Goal: Task Accomplishment & Management: Use online tool/utility

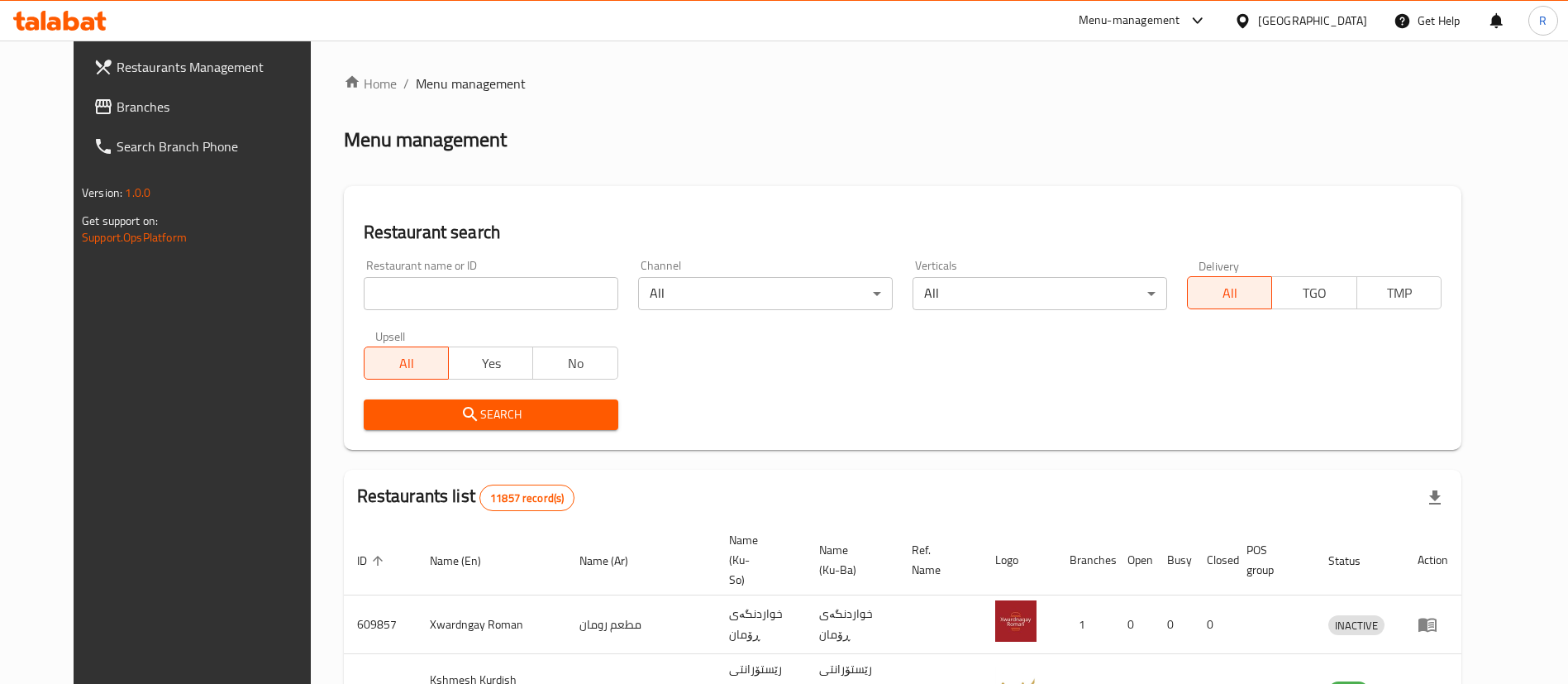
click at [582, 300] on input "search" at bounding box center [491, 293] width 254 height 33
type input "shaqlawa p"
click at [497, 407] on span "Search" at bounding box center [491, 414] width 228 height 21
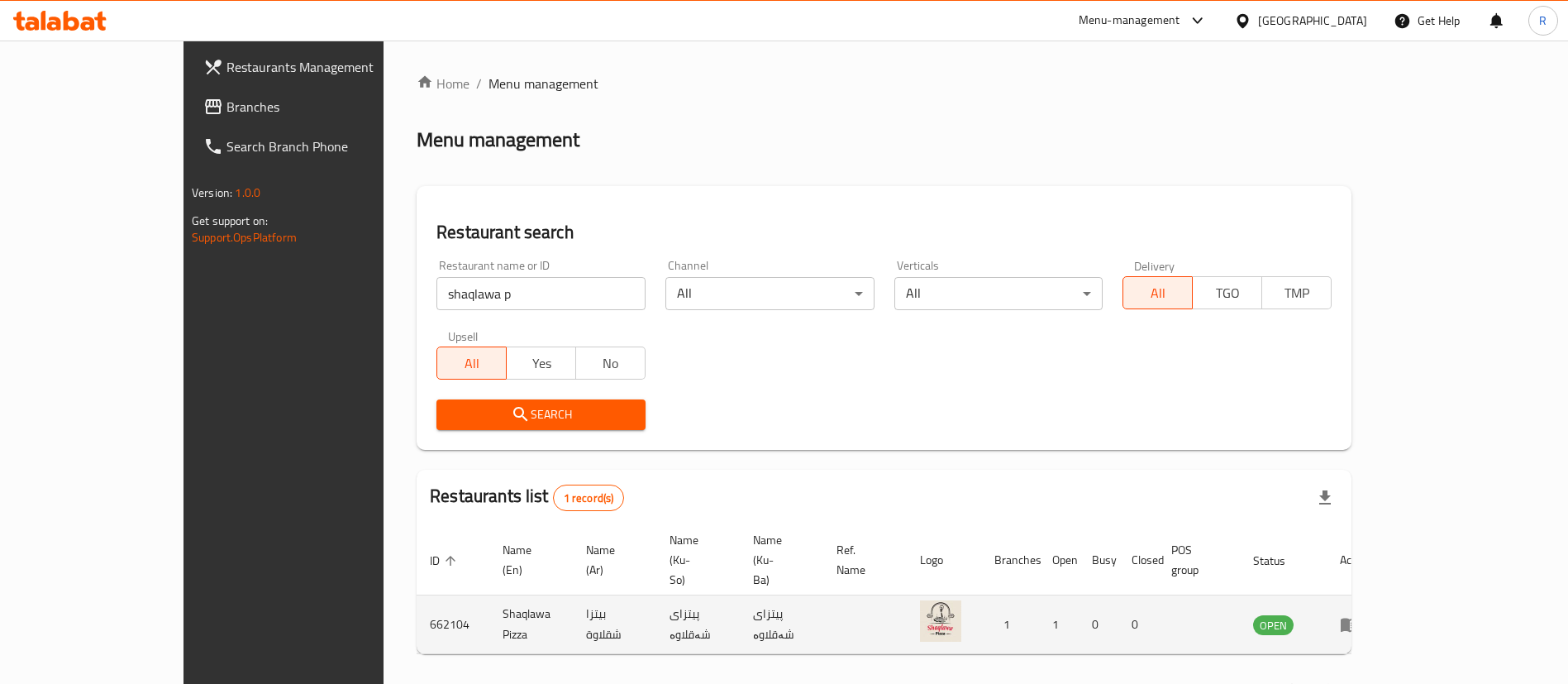
click at [1359, 618] on icon "enhanced table" at bounding box center [1349, 625] width 18 height 14
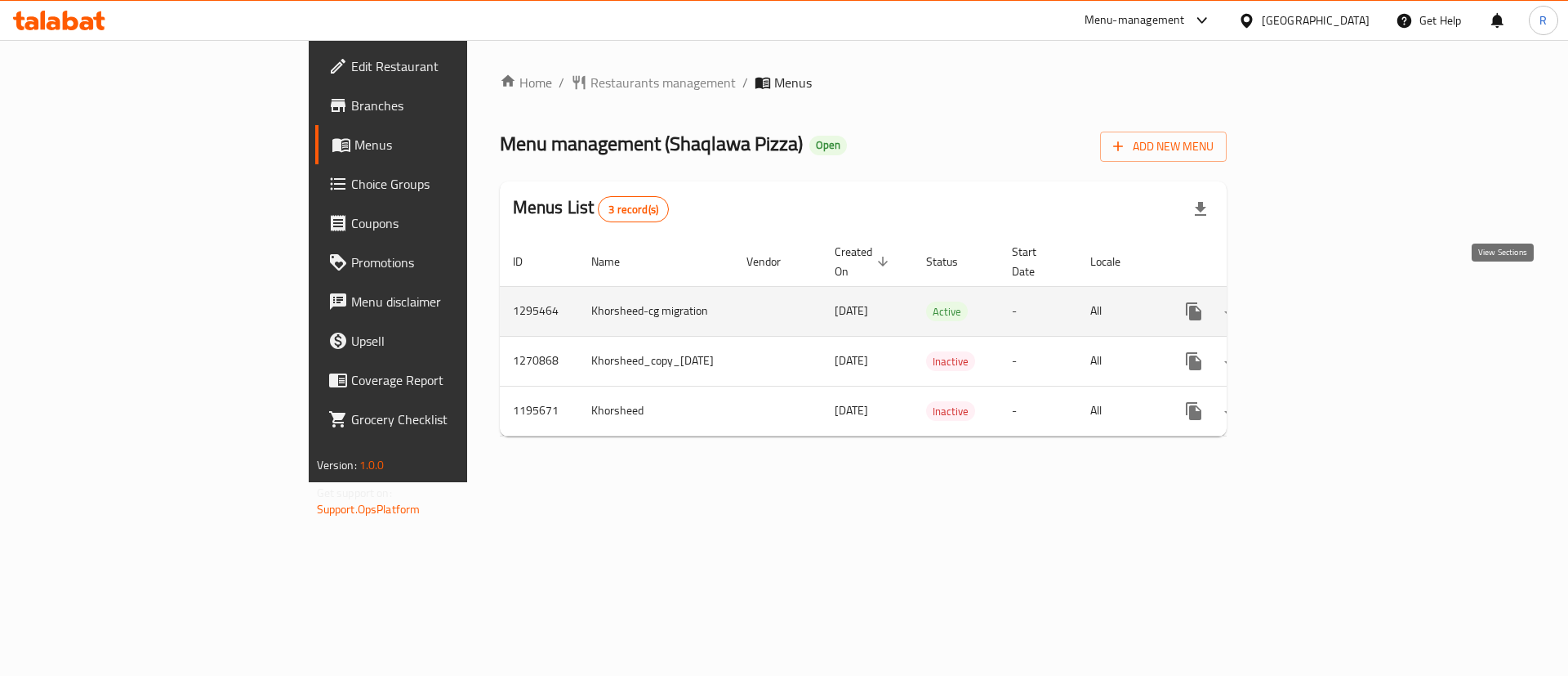
click at [1321, 301] on icon "enhanced table" at bounding box center [1312, 311] width 19 height 19
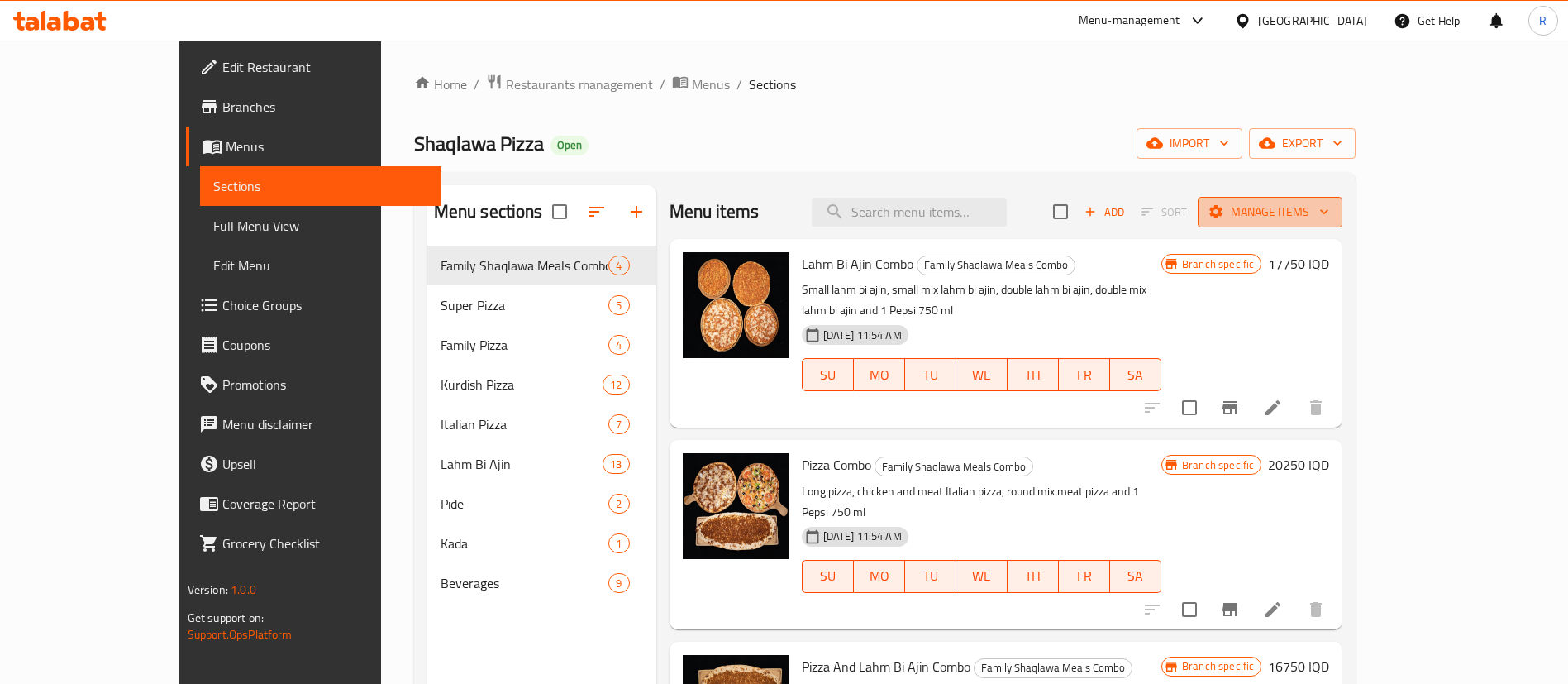
click at [1330, 208] on span "Manage items" at bounding box center [1270, 211] width 119 height 21
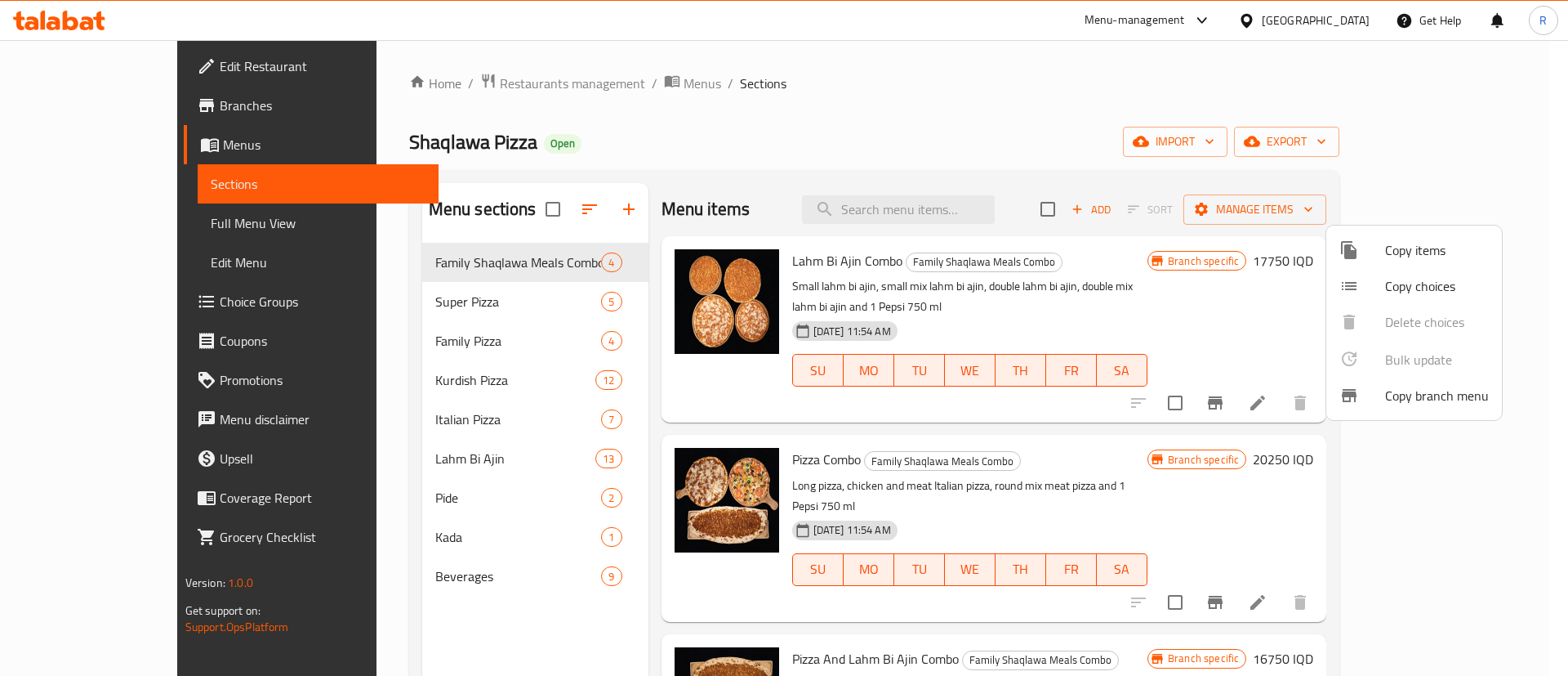
click at [1428, 129] on div at bounding box center [784, 338] width 1568 height 676
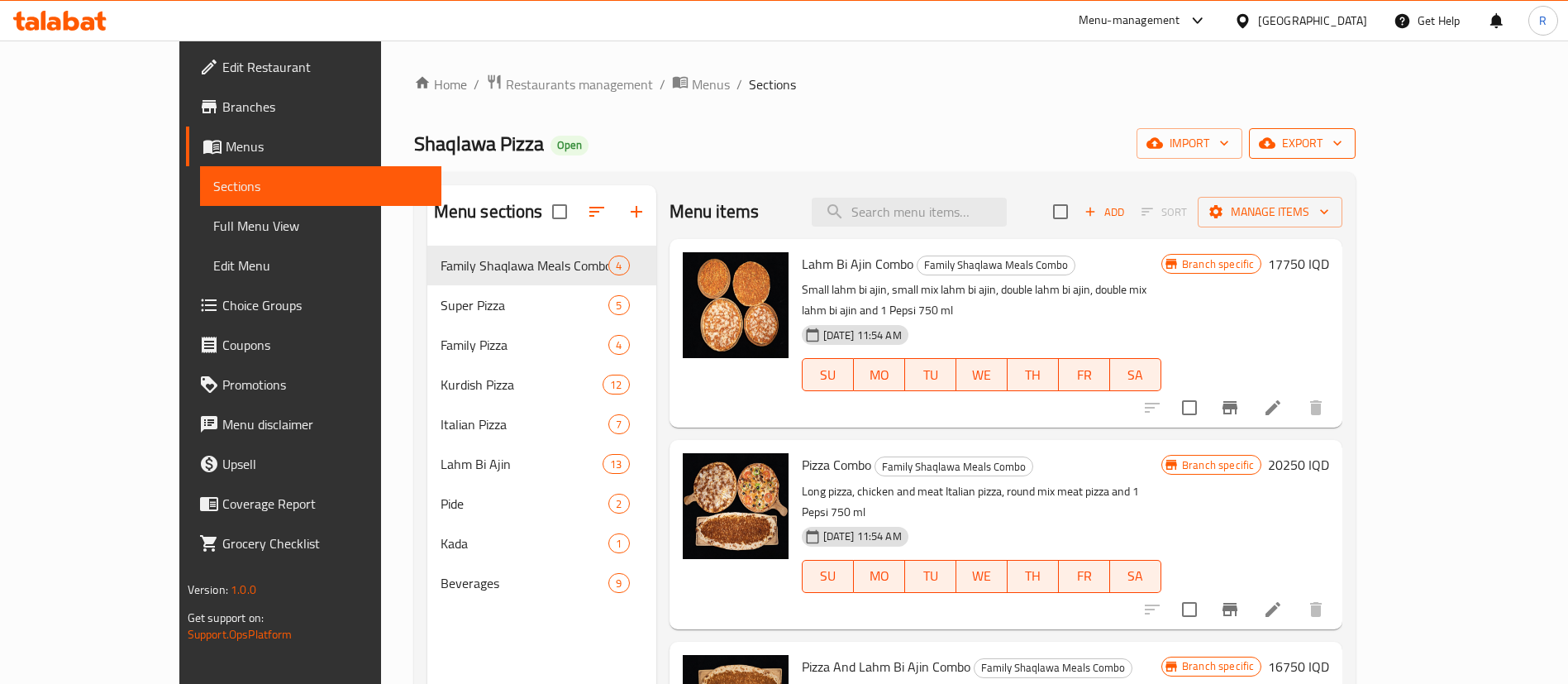
click at [1342, 142] on span "export" at bounding box center [1302, 143] width 80 height 21
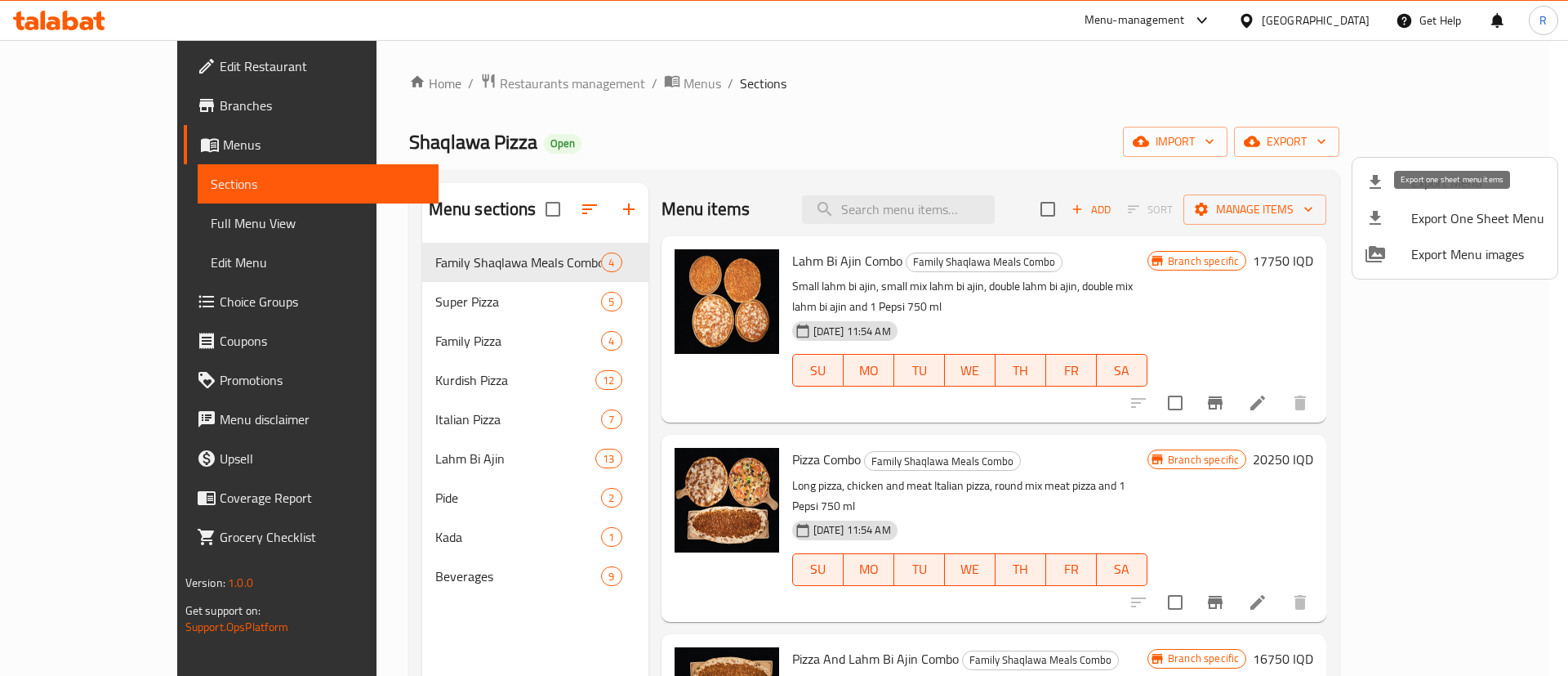
click at [1463, 220] on span "Export One Sheet Menu" at bounding box center [1477, 218] width 133 height 19
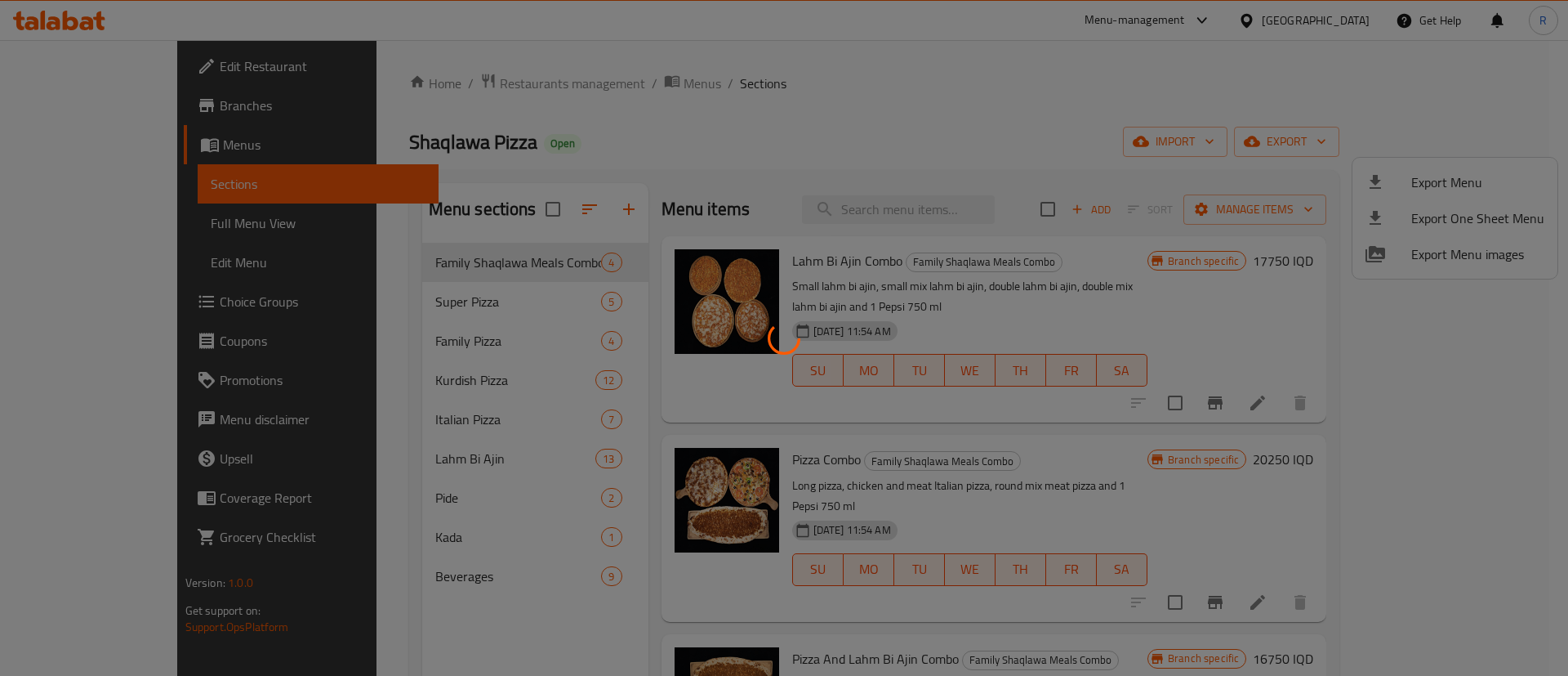
click at [1414, 88] on div at bounding box center [784, 338] width 1568 height 676
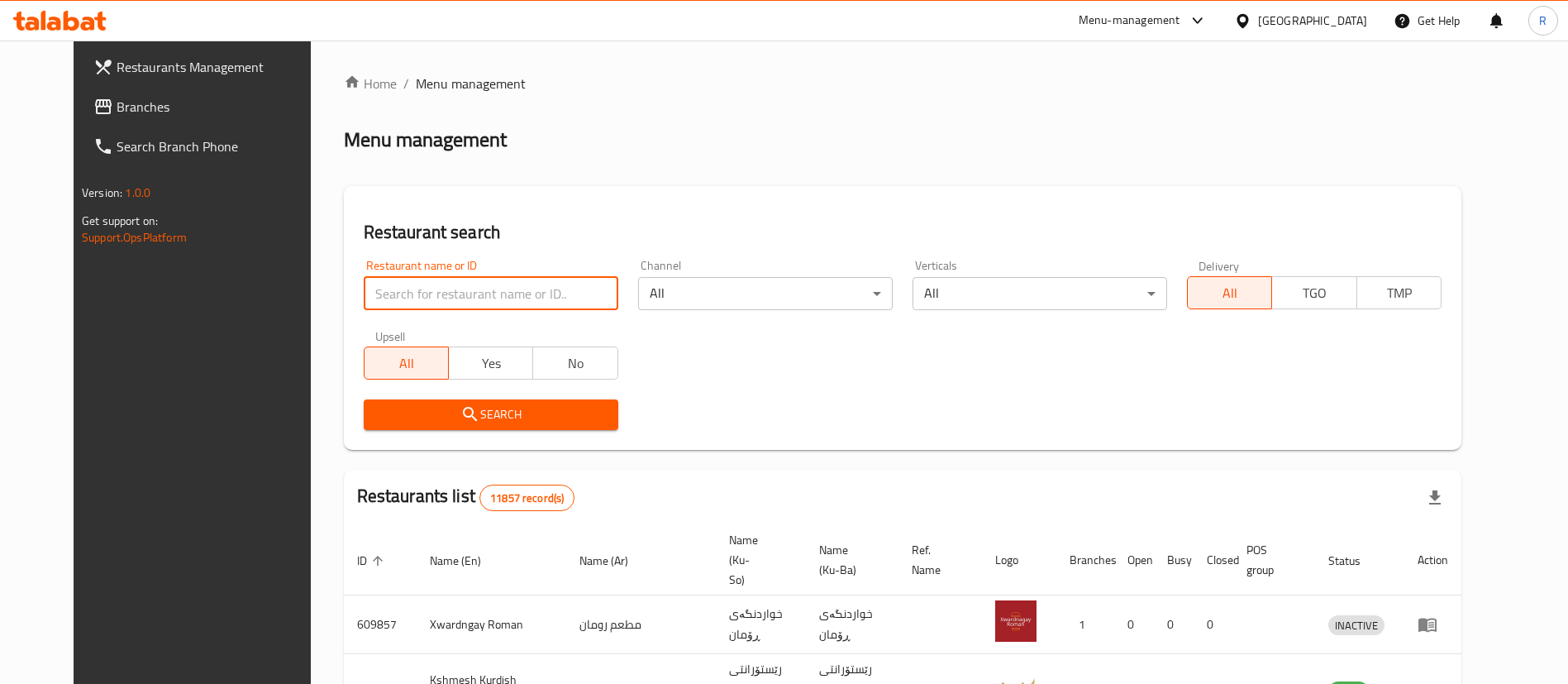
click at [579, 299] on input "search" at bounding box center [491, 293] width 254 height 33
type input "shaqlawa p"
click at [497, 413] on span "Search" at bounding box center [491, 414] width 228 height 21
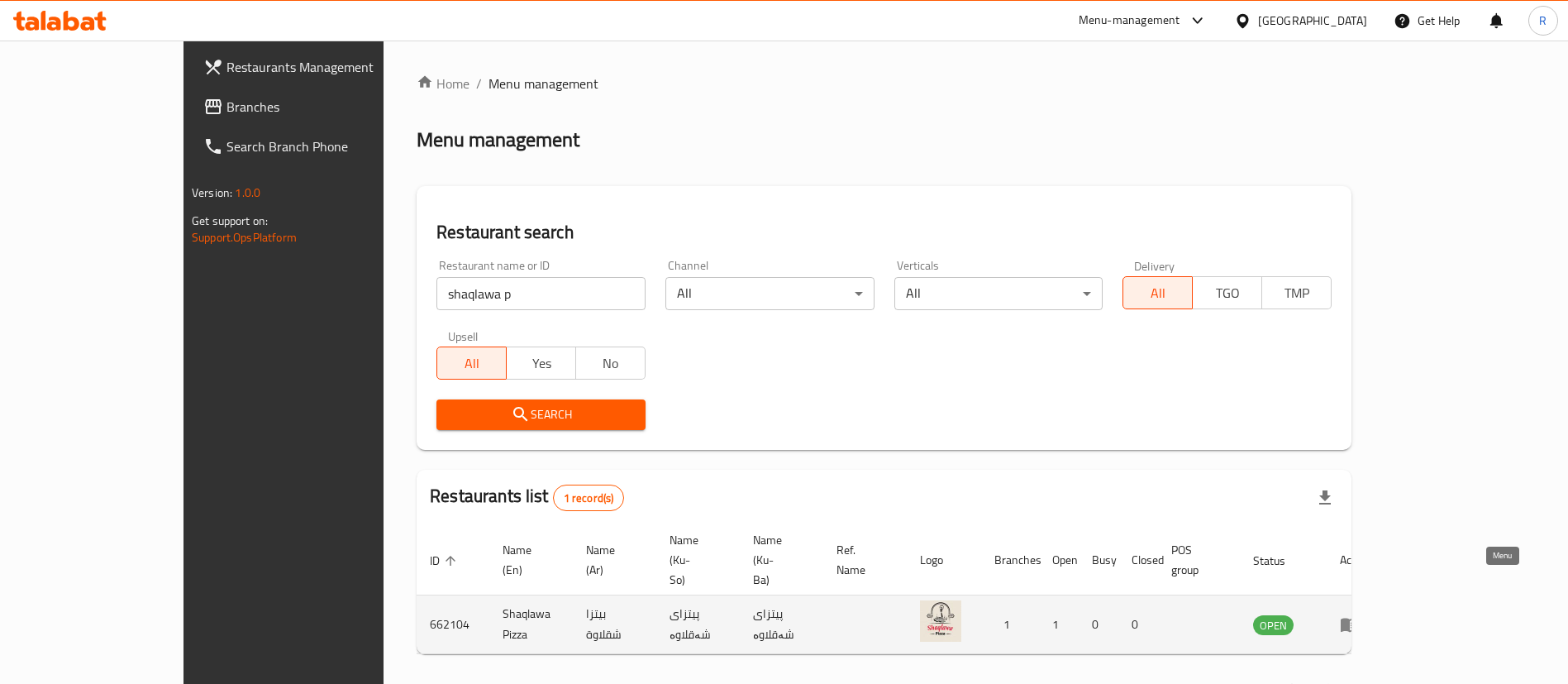
click at [1359, 618] on icon "enhanced table" at bounding box center [1349, 625] width 18 height 14
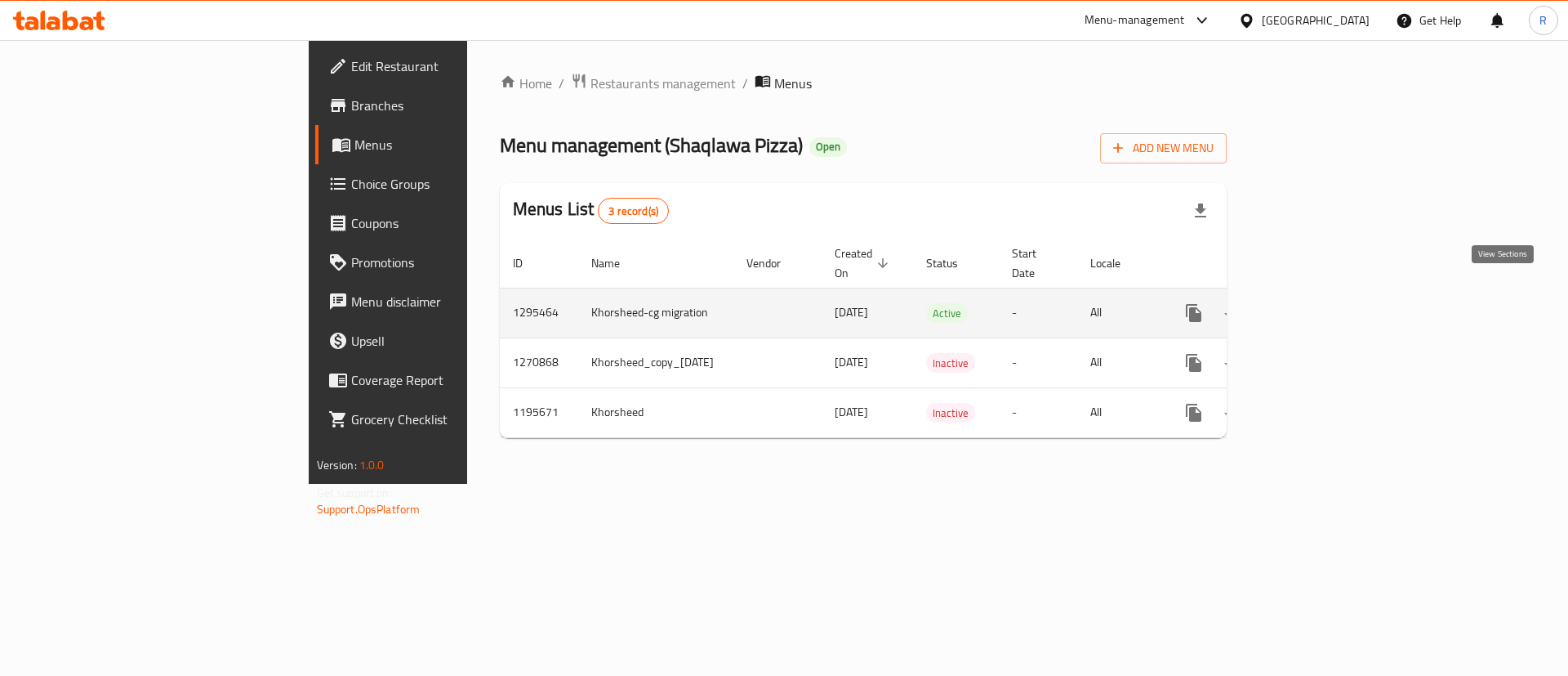
click at [1321, 303] on icon "enhanced table" at bounding box center [1312, 313] width 19 height 19
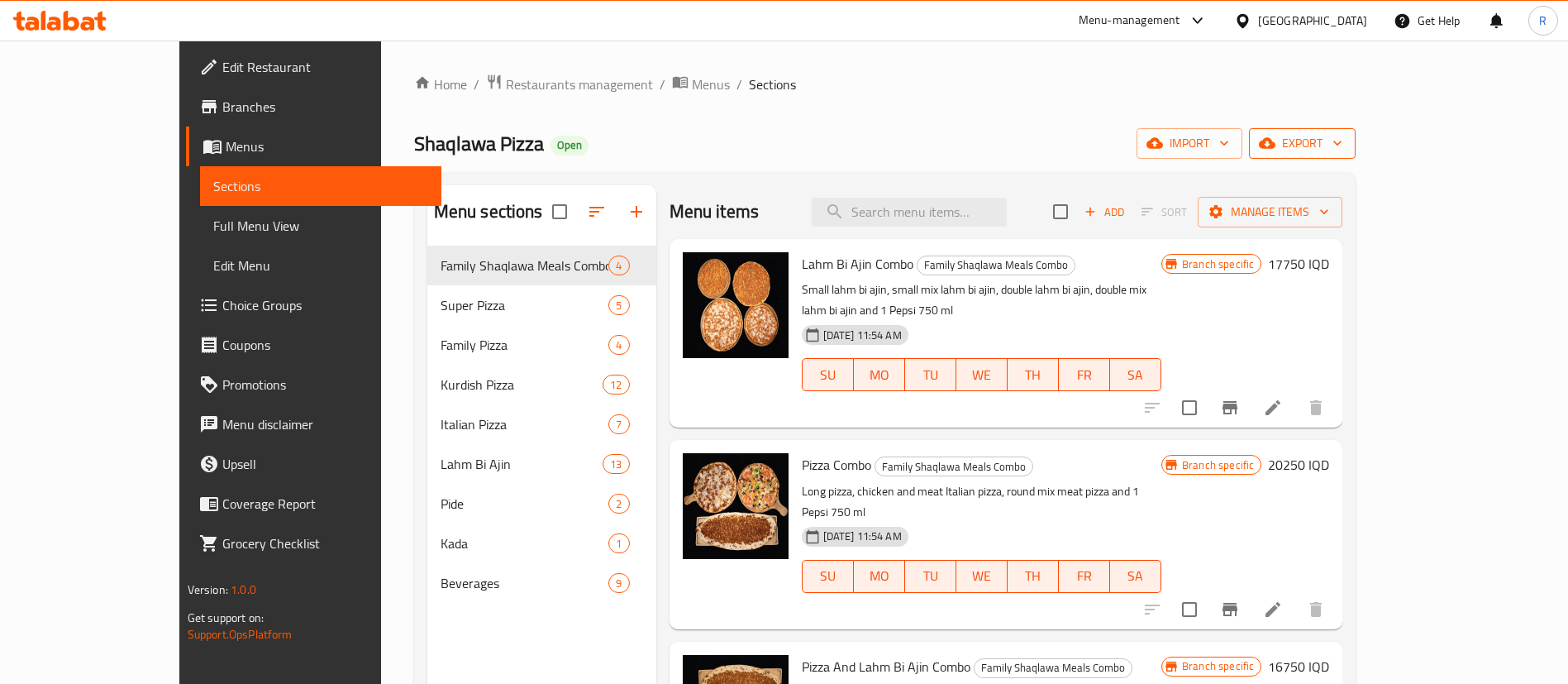
click at [1342, 134] on span "export" at bounding box center [1302, 143] width 80 height 21
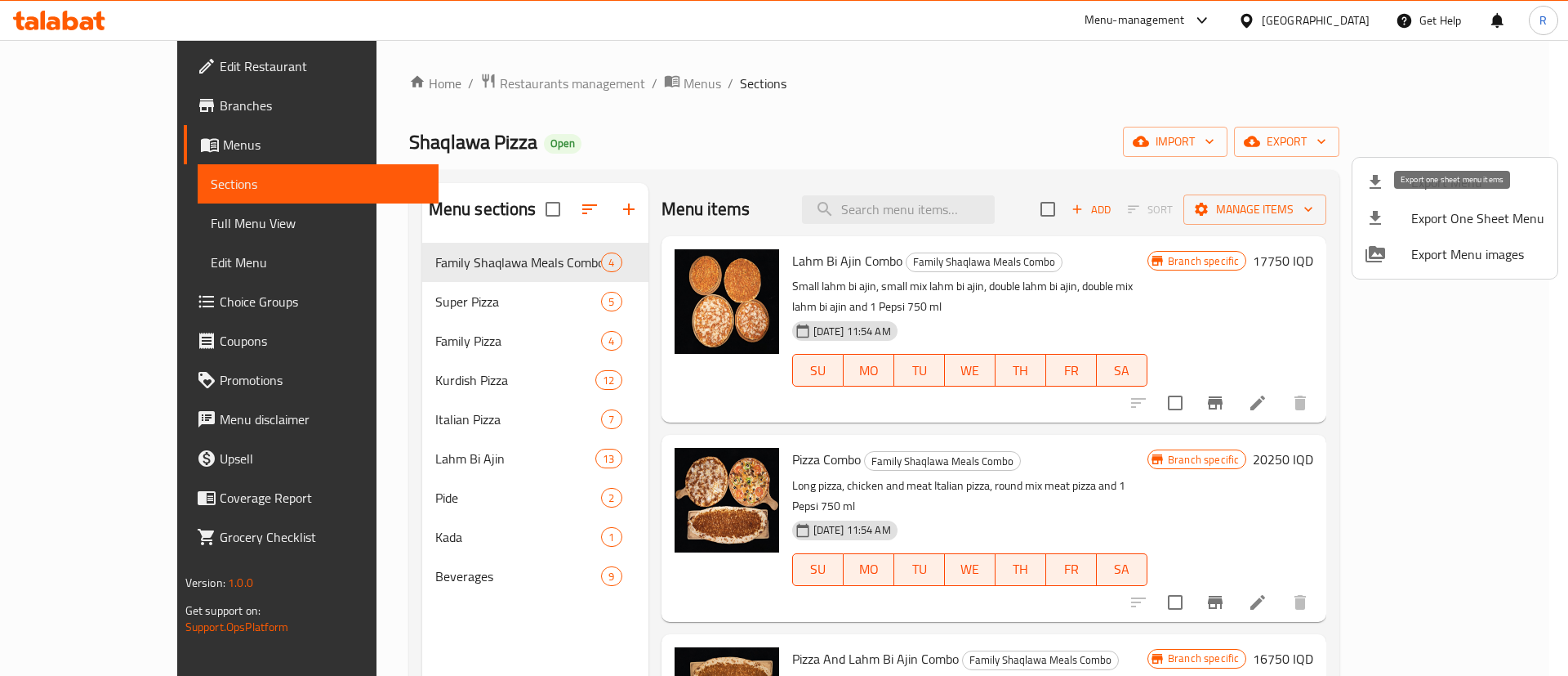
click at [1424, 216] on span "Export One Sheet Menu" at bounding box center [1477, 218] width 133 height 19
click at [915, 112] on div at bounding box center [784, 338] width 1568 height 676
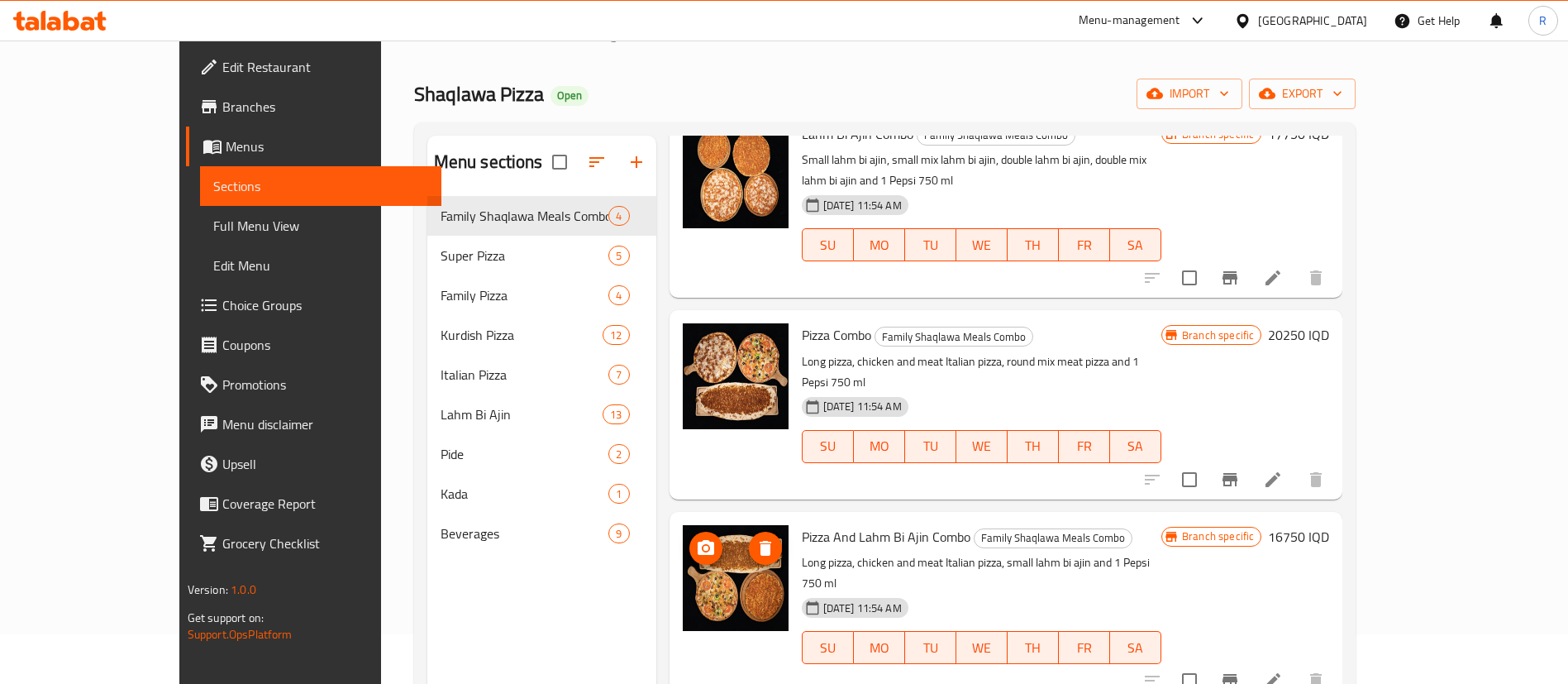
scroll to position [232, 0]
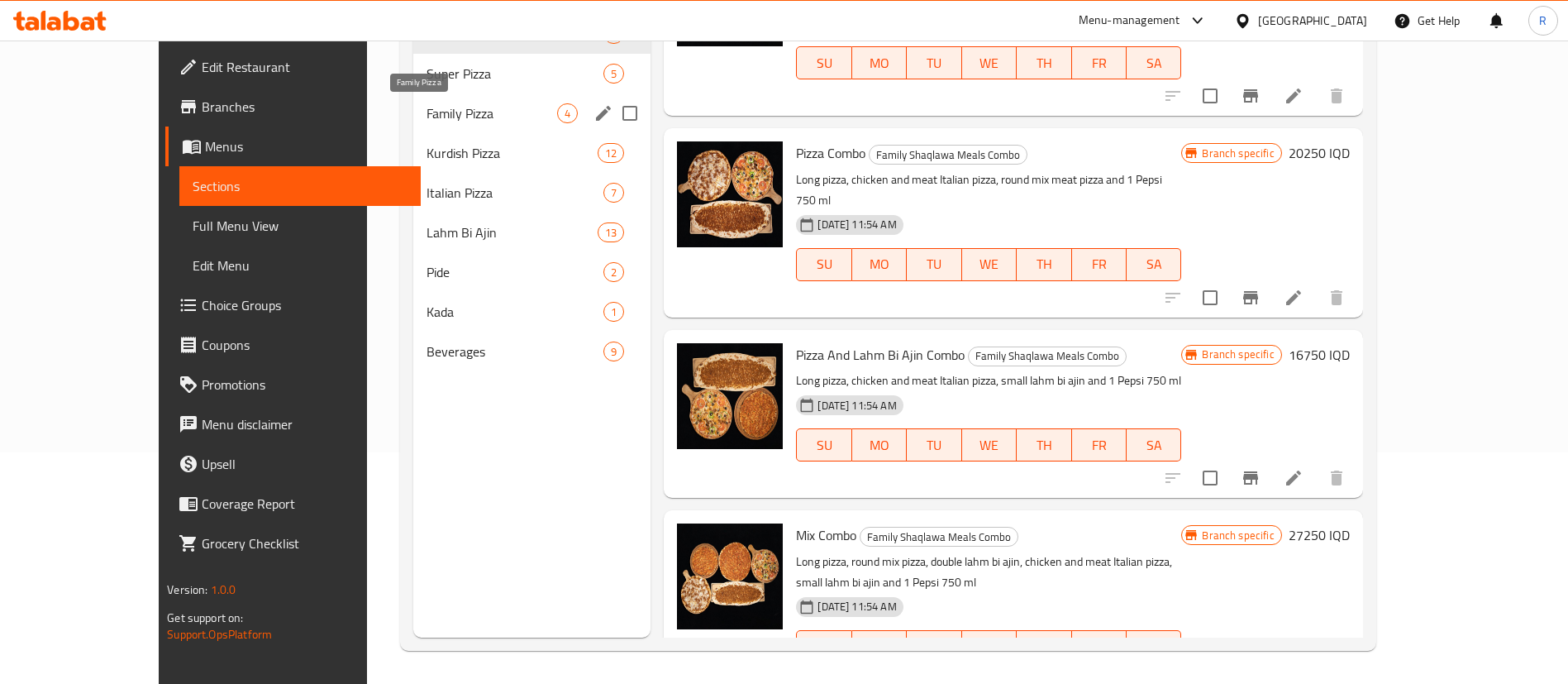
click at [426, 113] on span "Family Pizza" at bounding box center [491, 113] width 130 height 20
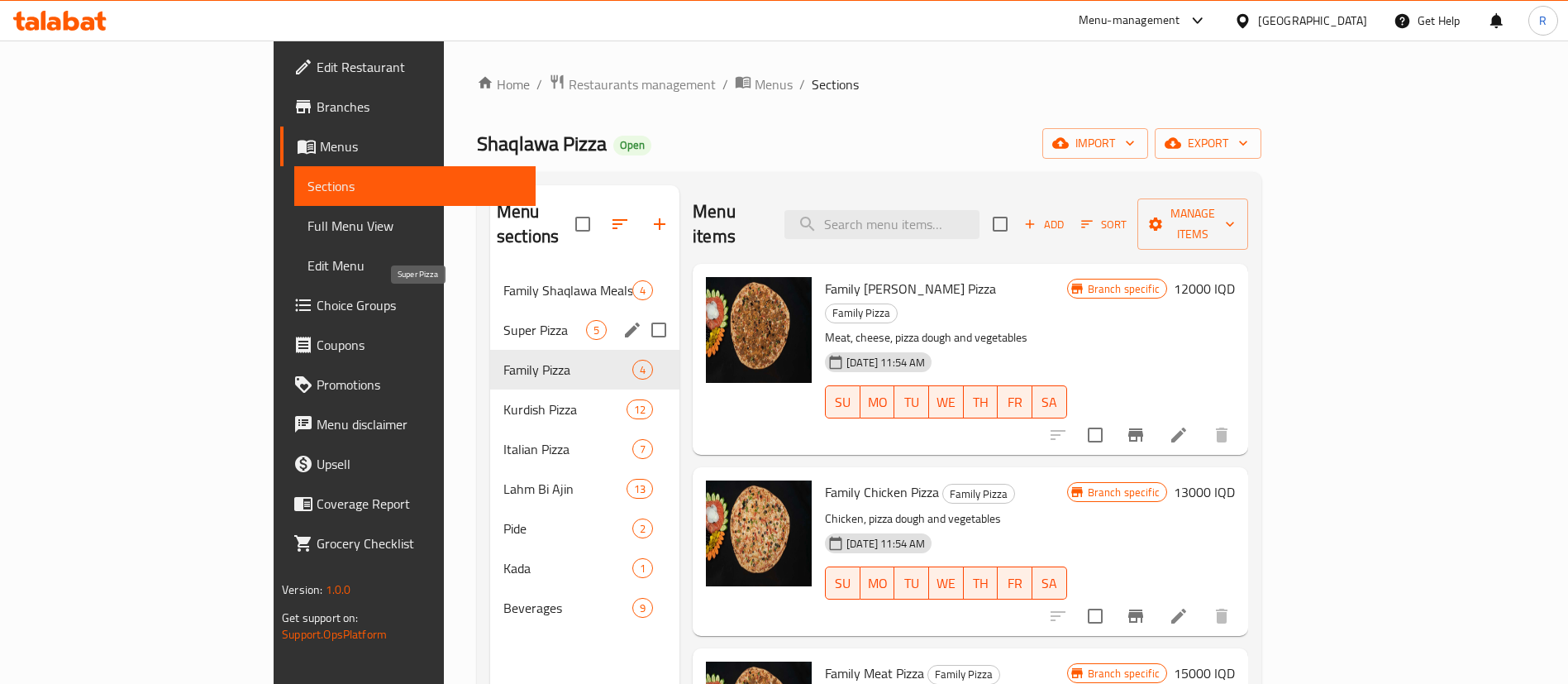
click at [503, 320] on span "Super Pizza" at bounding box center [544, 330] width 83 height 20
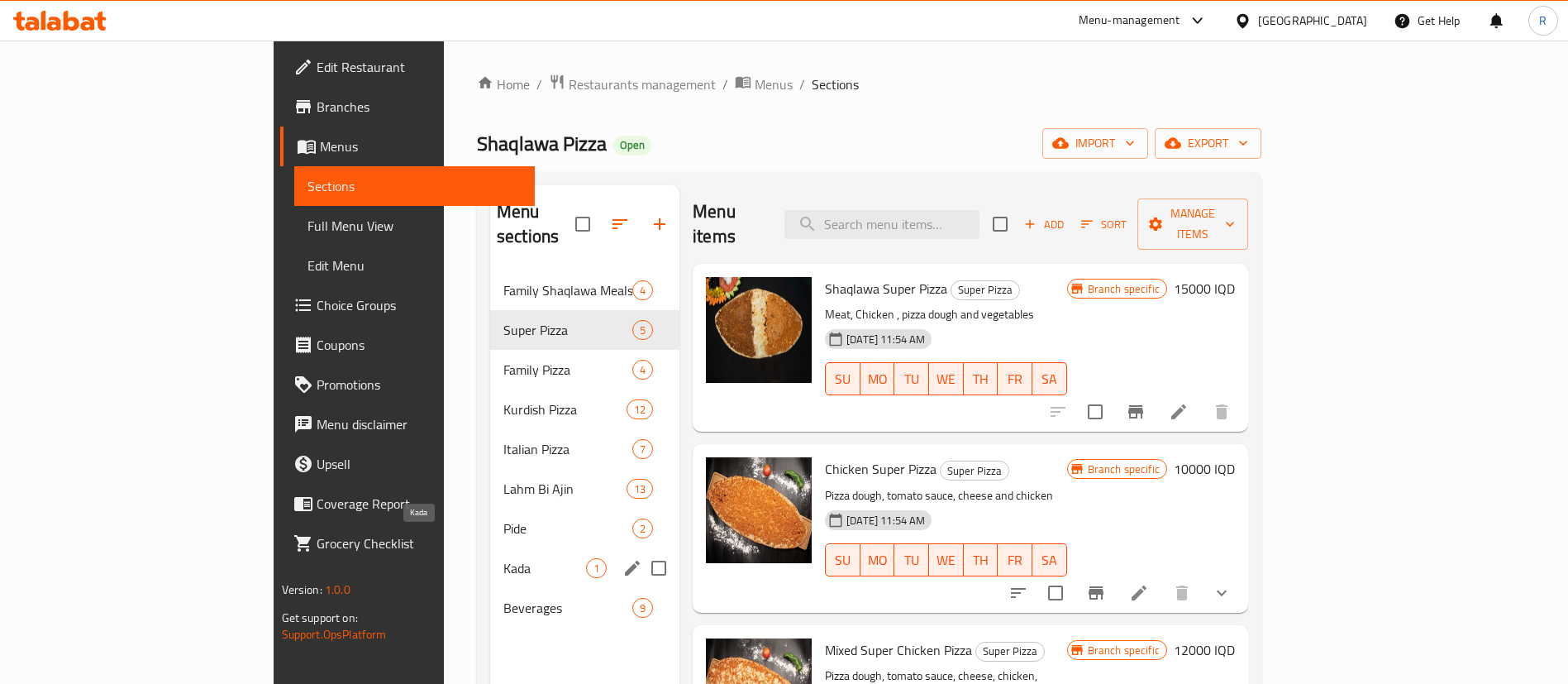
click at [503, 558] on span "Kada" at bounding box center [544, 568] width 83 height 20
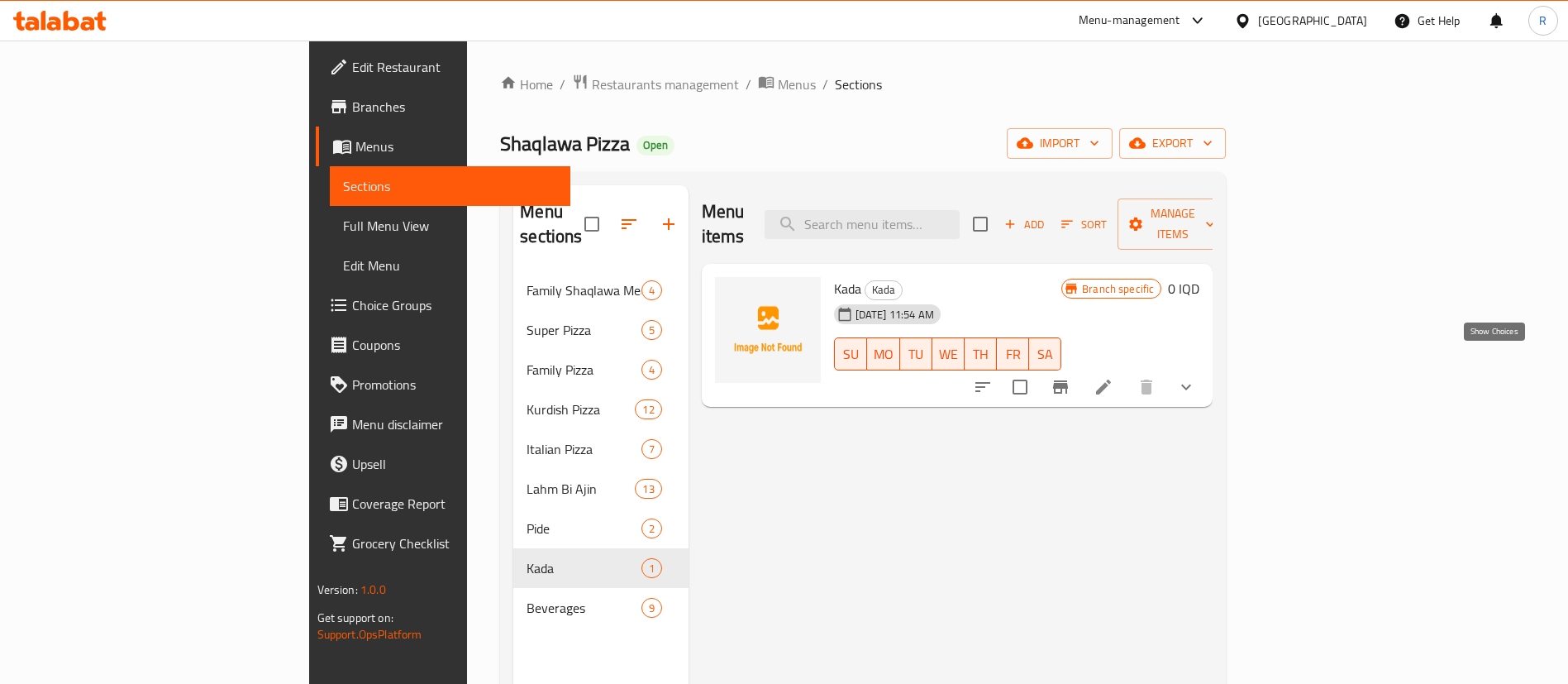
click at [1196, 377] on icon "show more" at bounding box center [1186, 387] width 20 height 20
